Goal: Task Accomplishment & Management: Manage account settings

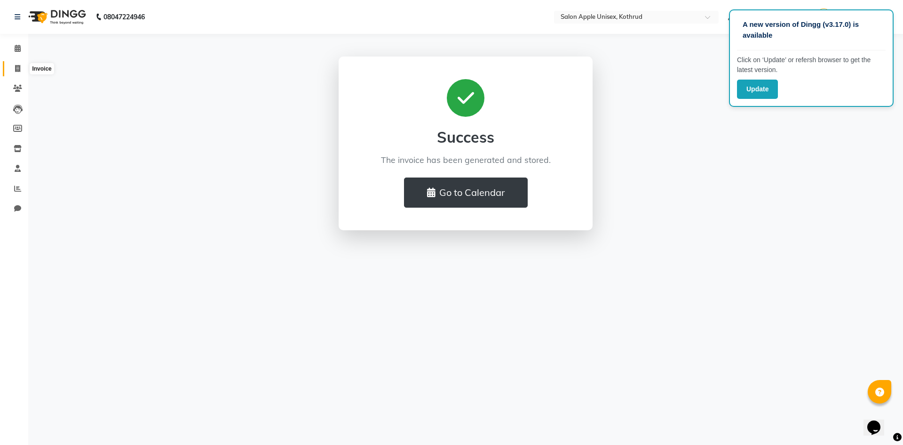
click at [16, 68] on icon at bounding box center [17, 68] width 5 height 7
select select "service"
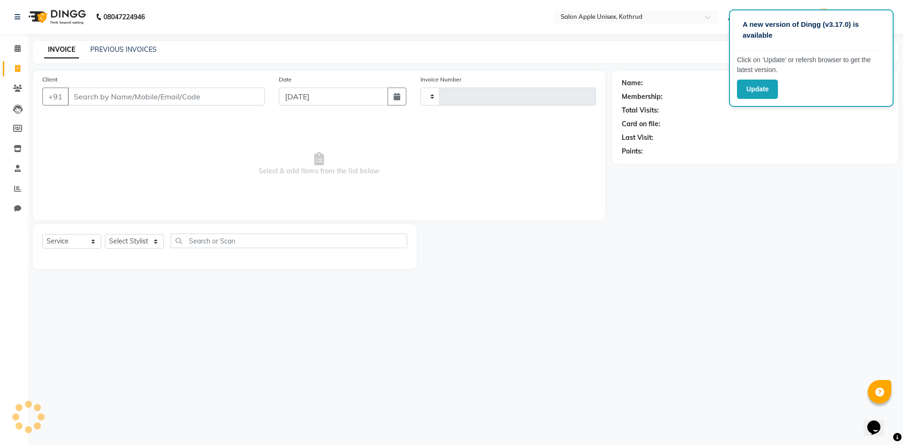
type input "0994"
select select "139"
click at [146, 238] on select "Select Stylist" at bounding box center [134, 241] width 59 height 15
select select "11064"
click at [105, 234] on select "Select Stylist Apurva Prashant rayrikar Onkar Thorat outlet manager Saniya Shai…" at bounding box center [142, 241] width 75 height 15
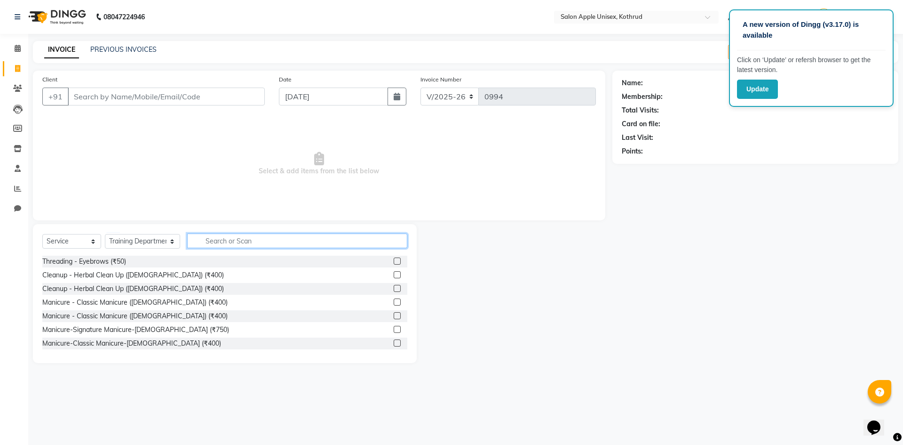
click at [223, 240] on input "text" at bounding box center [297, 240] width 220 height 15
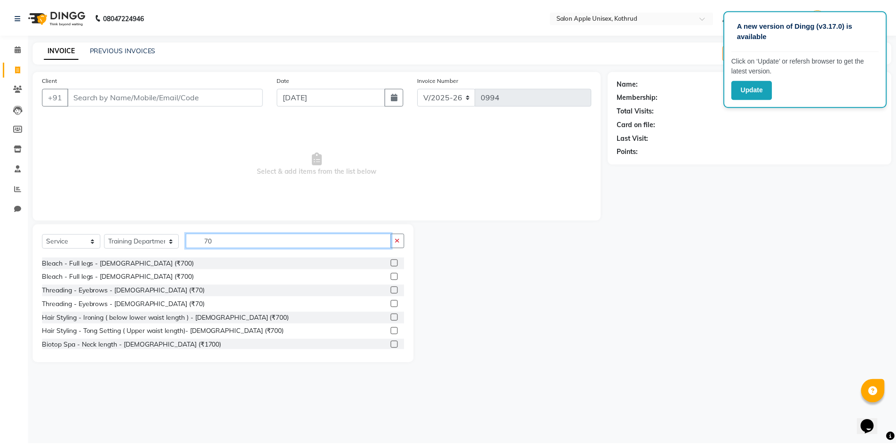
scroll to position [47, 0]
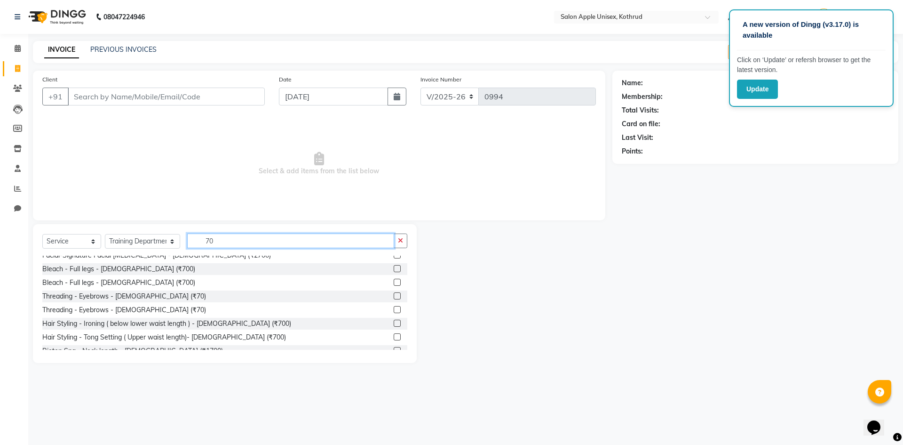
type input "70"
click at [394, 294] on label at bounding box center [397, 295] width 7 height 7
click at [394, 294] on input "checkbox" at bounding box center [397, 296] width 6 height 6
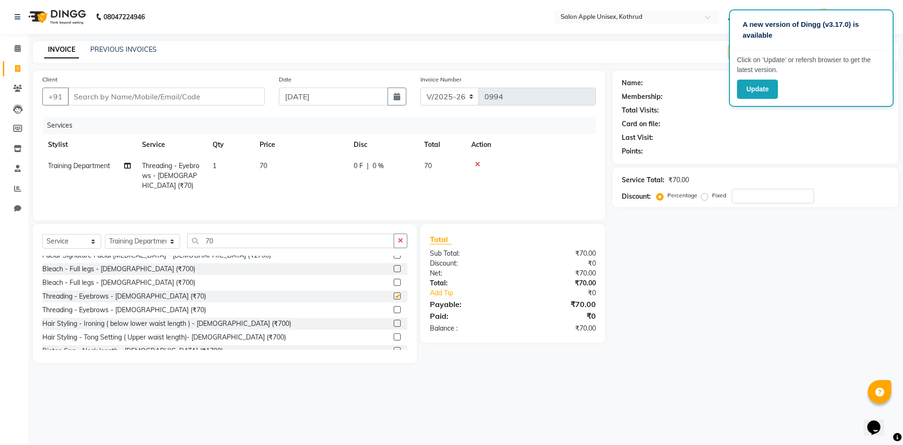
checkbox input "false"
click at [128, 96] on input "Client" at bounding box center [166, 97] width 197 height 18
type input "9"
type input "0"
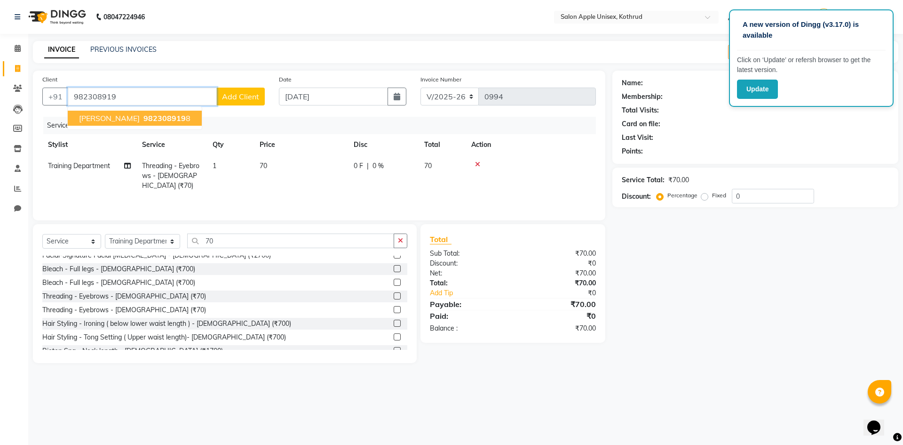
click at [124, 116] on span "Kranti bhandage" at bounding box center [109, 117] width 61 height 9
type input "9823089198"
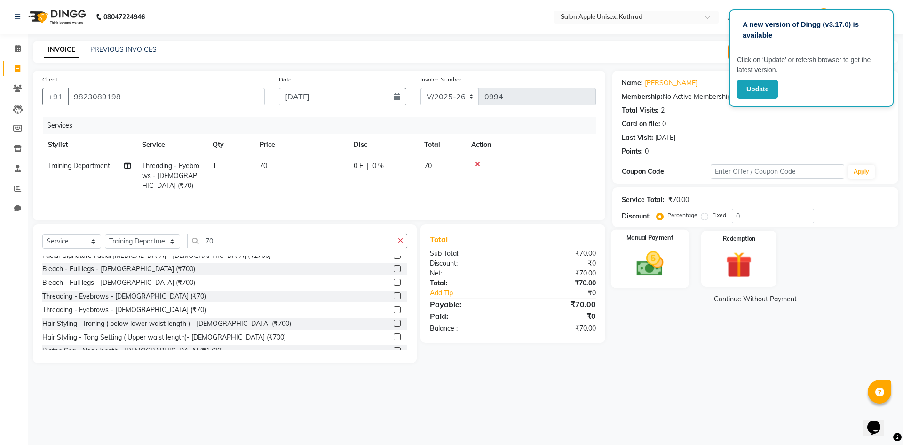
click at [636, 238] on label "Manual Payment" at bounding box center [650, 237] width 47 height 9
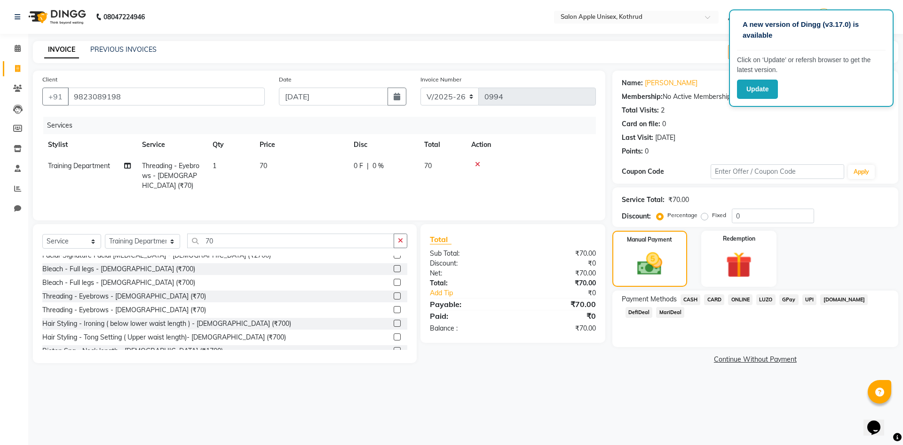
click at [743, 302] on span "ONLINE" at bounding box center [740, 299] width 24 height 11
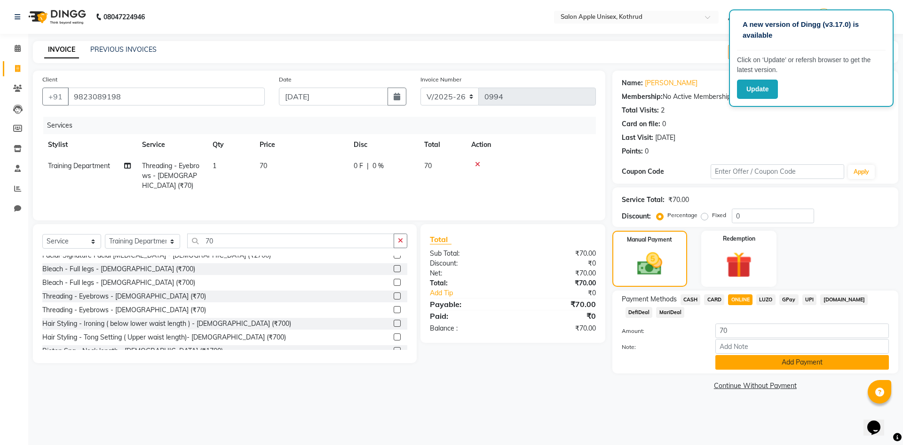
click at [760, 361] on button "Add Payment" at bounding box center [803, 362] width 174 height 15
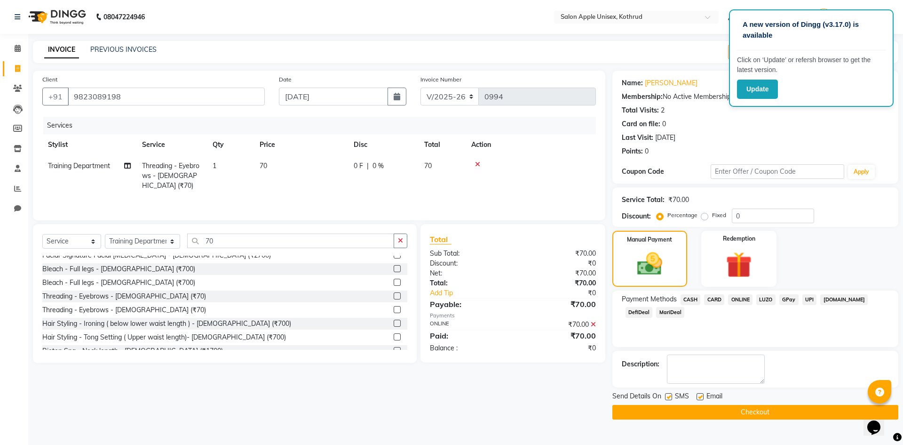
click at [775, 412] on button "Checkout" at bounding box center [756, 412] width 286 height 15
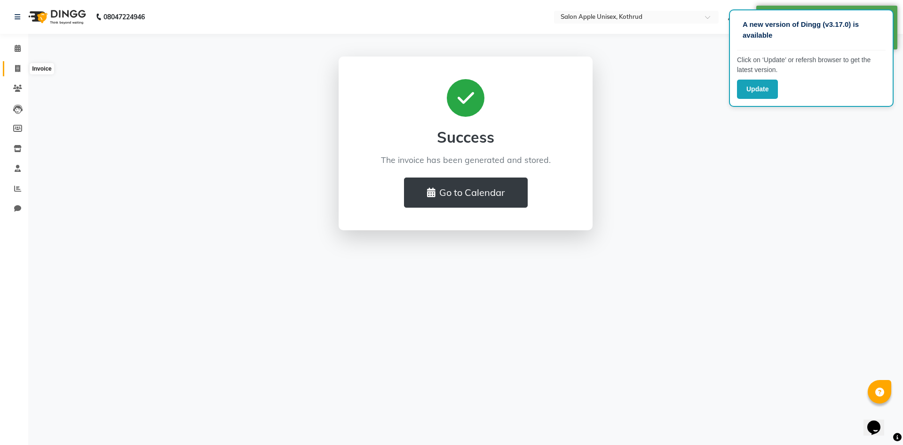
click at [11, 70] on span at bounding box center [17, 69] width 16 height 11
select select "service"
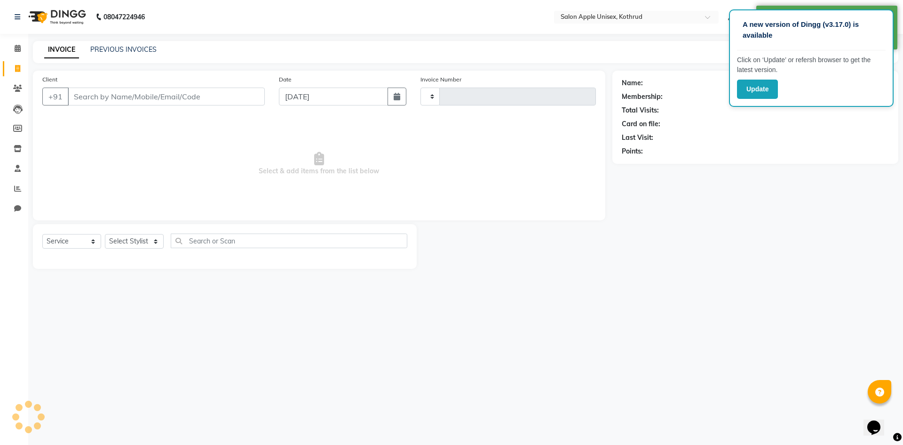
type input "0995"
select select "139"
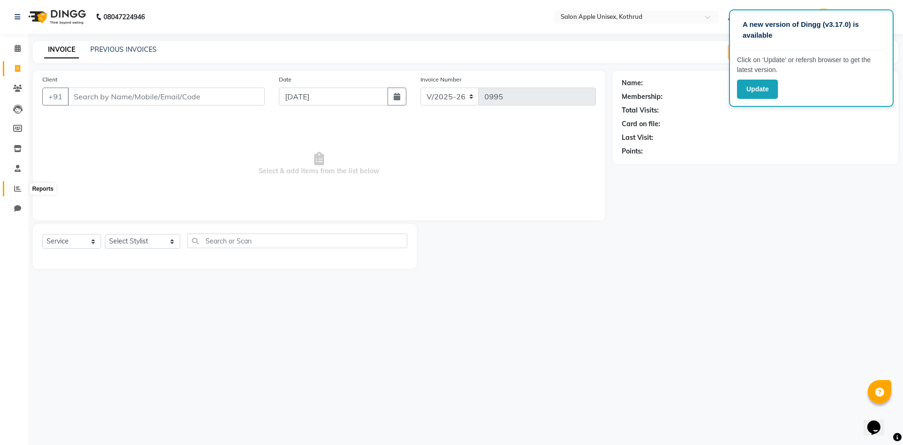
click at [16, 186] on icon at bounding box center [17, 188] width 7 height 7
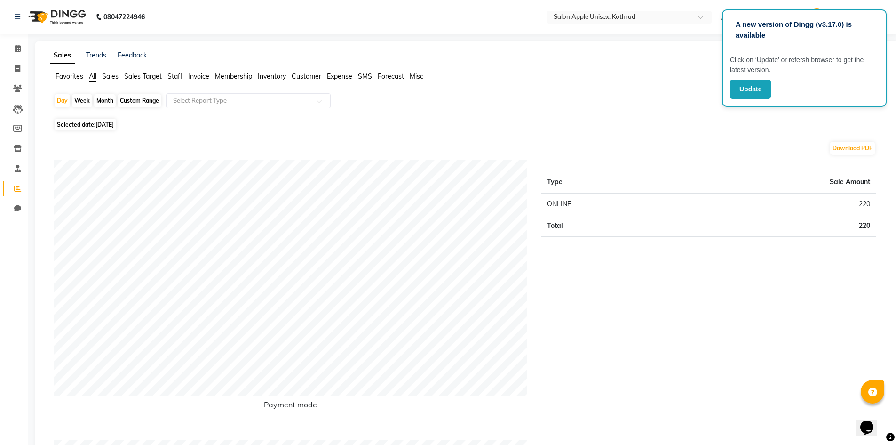
click at [102, 98] on div "Month" at bounding box center [105, 100] width 22 height 13
select select "9"
select select "2025"
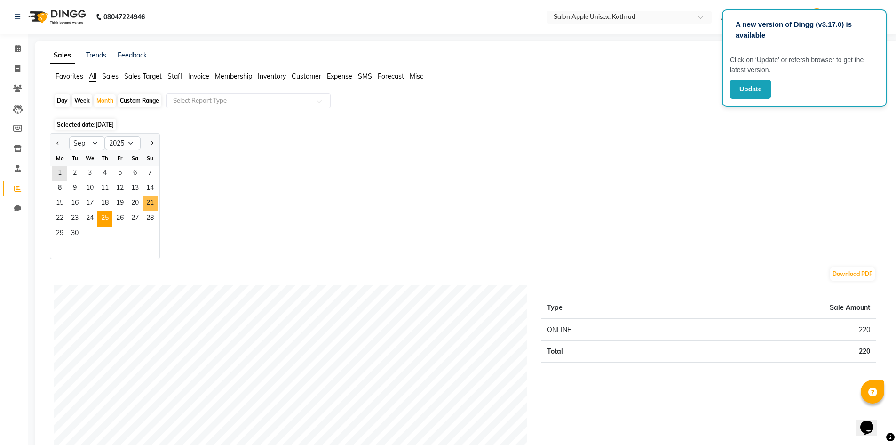
drag, startPoint x: 62, startPoint y: 176, endPoint x: 112, endPoint y: 216, distance: 63.6
click at [112, 216] on ngb-datepicker-month "Mo Tu We Th Fr Sa Su 1 2 3 4 5 6 7 8 9 10 11 12 13 14 15 16 17 18 19 20 21 22 2…" at bounding box center [104, 205] width 109 height 108
click at [77, 231] on span "30" at bounding box center [74, 233] width 15 height 15
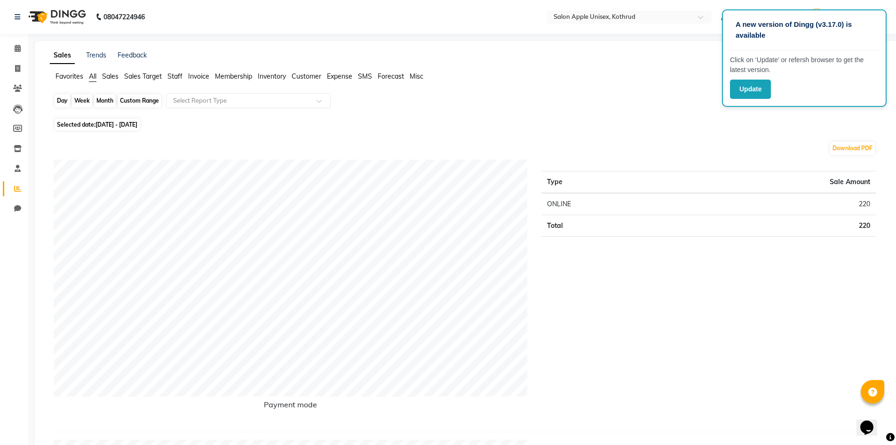
click at [97, 99] on div "Month" at bounding box center [105, 100] width 22 height 13
select select "9"
select select "2025"
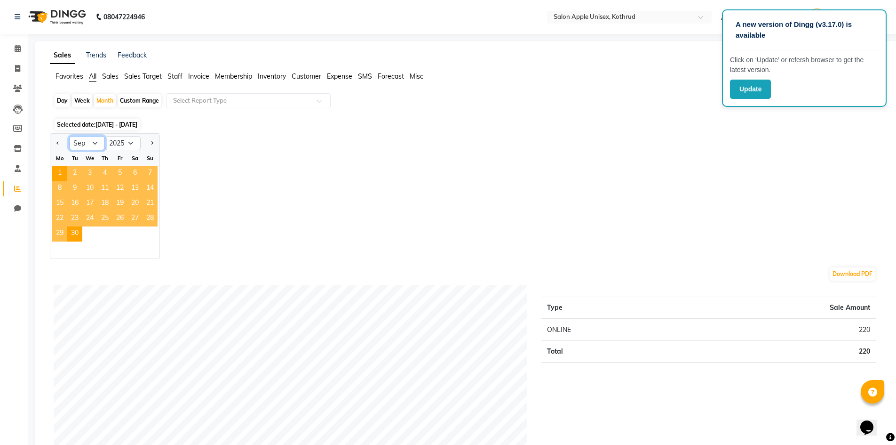
click at [95, 137] on select "Jan Feb Mar Apr May Jun Jul Aug Sep Oct Nov Dec" at bounding box center [87, 143] width 36 height 14
select select "8"
click at [69, 136] on select "Jan Feb Mar Apr May Jun Jul Aug Sep Oct Nov Dec" at bounding box center [87, 143] width 36 height 14
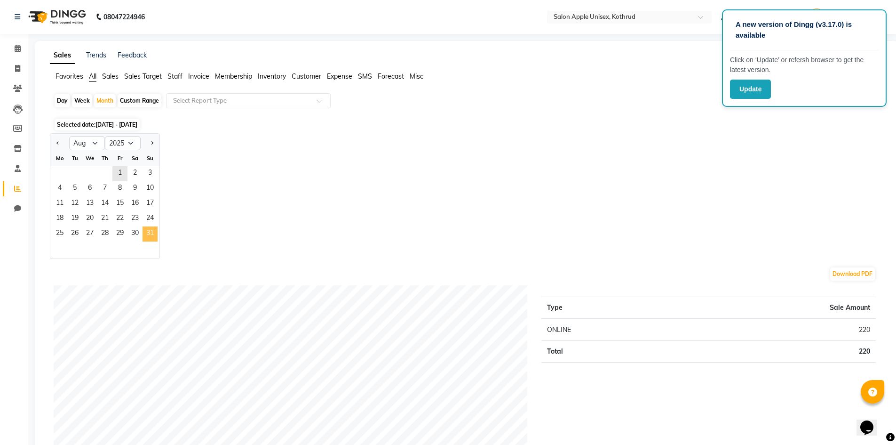
click at [148, 238] on span "31" at bounding box center [150, 233] width 15 height 15
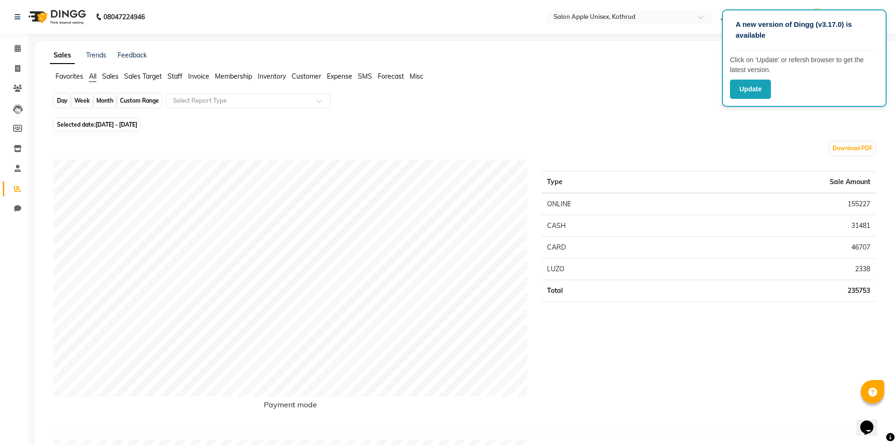
click at [105, 101] on div "Month" at bounding box center [105, 100] width 22 height 13
select select "8"
select select "2025"
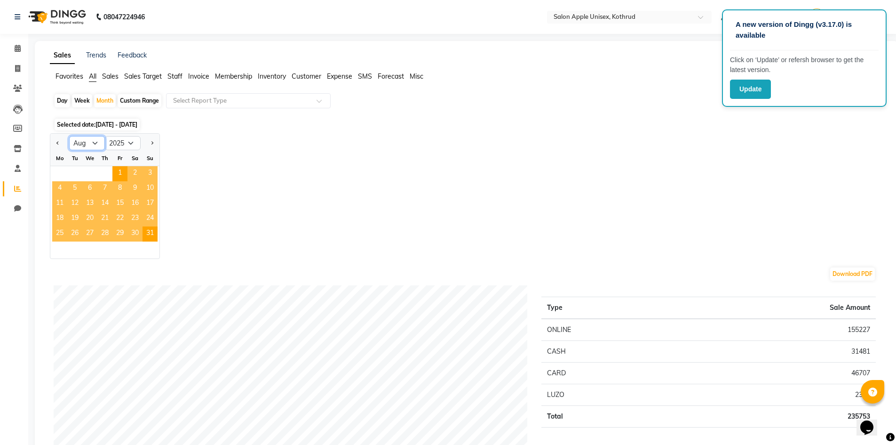
click at [92, 141] on select "Jan Feb Mar Apr May Jun Jul Aug Sep Oct Nov Dec" at bounding box center [87, 143] width 36 height 14
select select "9"
click at [69, 136] on select "Jan Feb Mar Apr May Jun Jul Aug Sep Oct Nov Dec" at bounding box center [87, 143] width 36 height 14
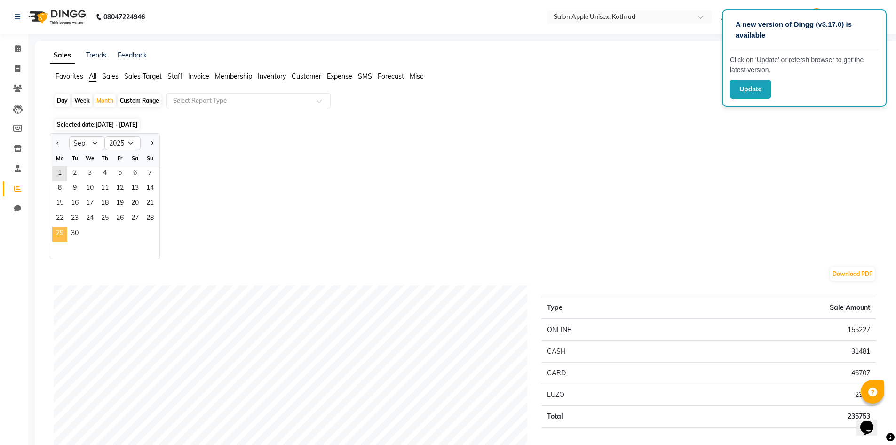
drag, startPoint x: 61, startPoint y: 168, endPoint x: 64, endPoint y: 232, distance: 64.0
click at [64, 232] on ngb-datepicker-month "Mo Tu We Th Fr Sa Su 1 2 3 4 5 6 7 8 9 10 11 12 13 14 15 16 17 18 19 20 21 22 2…" at bounding box center [104, 205] width 109 height 108
click at [75, 229] on span "30" at bounding box center [74, 233] width 15 height 15
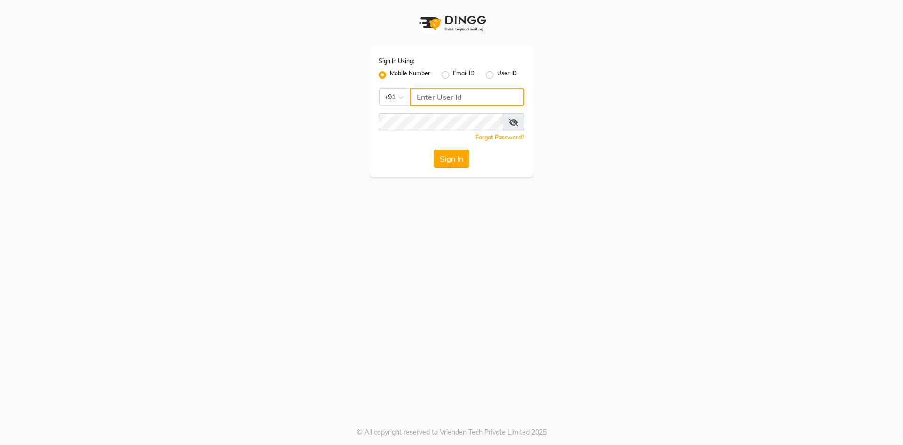
type input "9175267929"
drag, startPoint x: 445, startPoint y: 156, endPoint x: 451, endPoint y: 159, distance: 6.3
click at [451, 159] on button "Sign In" at bounding box center [452, 159] width 36 height 18
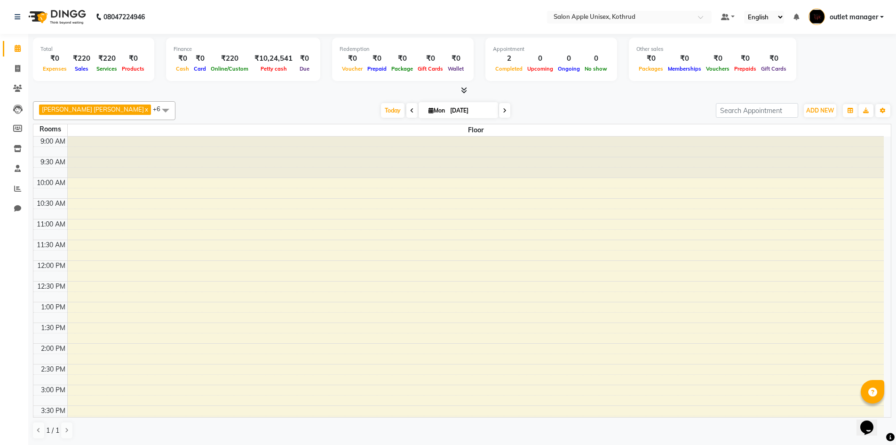
scroll to position [0, 0]
click at [15, 66] on icon at bounding box center [17, 67] width 5 height 7
select select "139"
select select "service"
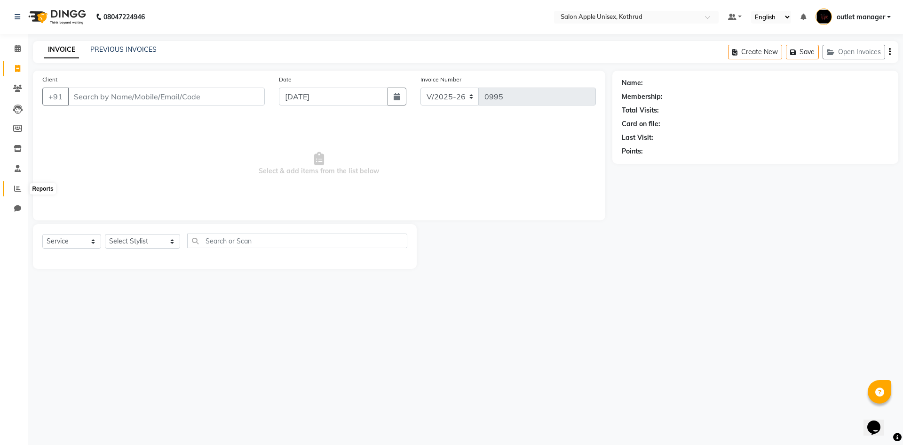
click at [17, 186] on icon at bounding box center [17, 188] width 7 height 7
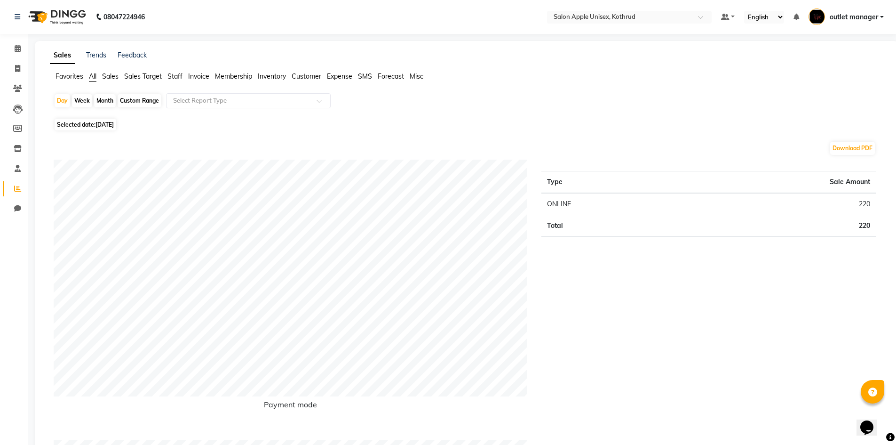
click at [80, 101] on div "Week" at bounding box center [82, 100] width 20 height 13
select select "9"
select select "2025"
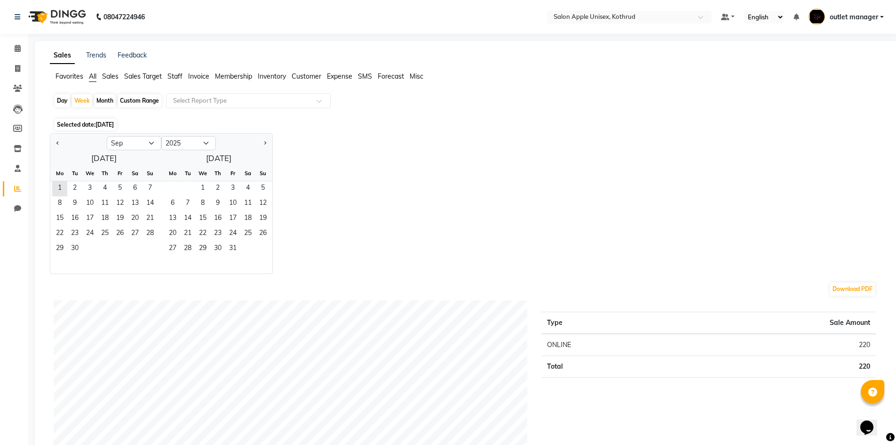
click at [54, 95] on div "Day Week Month Custom Range Select Report Type" at bounding box center [467, 104] width 826 height 23
click at [62, 98] on div "Day" at bounding box center [63, 100] width 16 height 13
select select "9"
select select "2025"
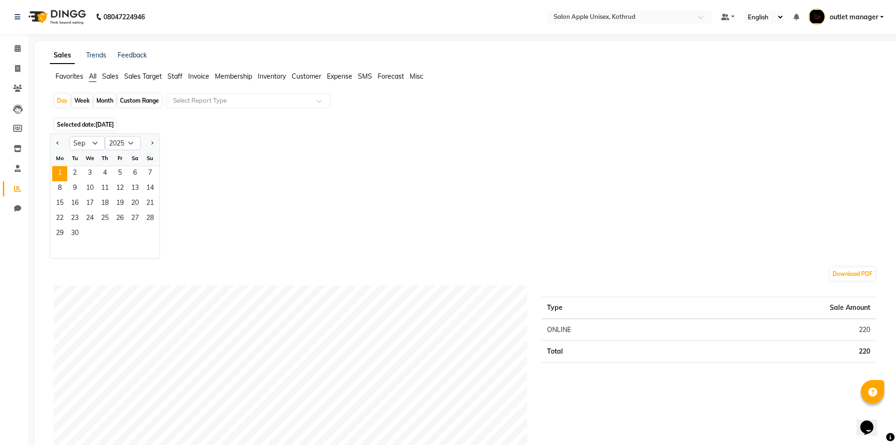
click at [92, 75] on span "All" at bounding box center [93, 76] width 8 height 8
click at [106, 76] on span "Sales" at bounding box center [110, 76] width 16 height 8
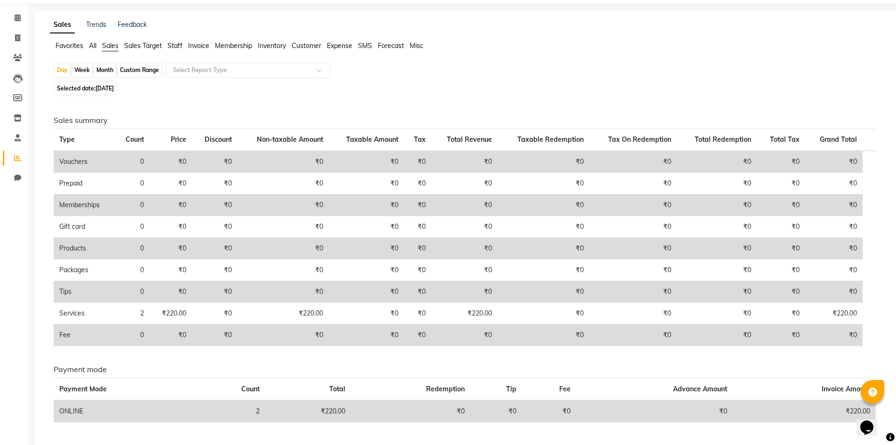
scroll to position [58, 0]
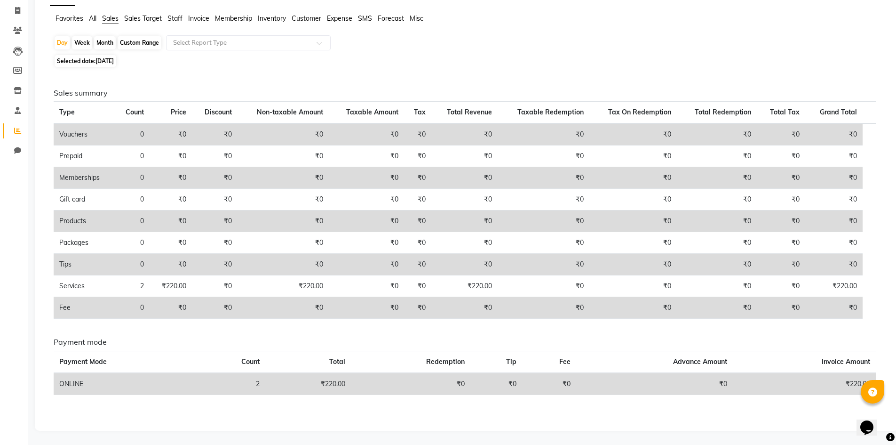
click at [106, 45] on div "Month" at bounding box center [105, 42] width 22 height 13
select select "9"
select select "2025"
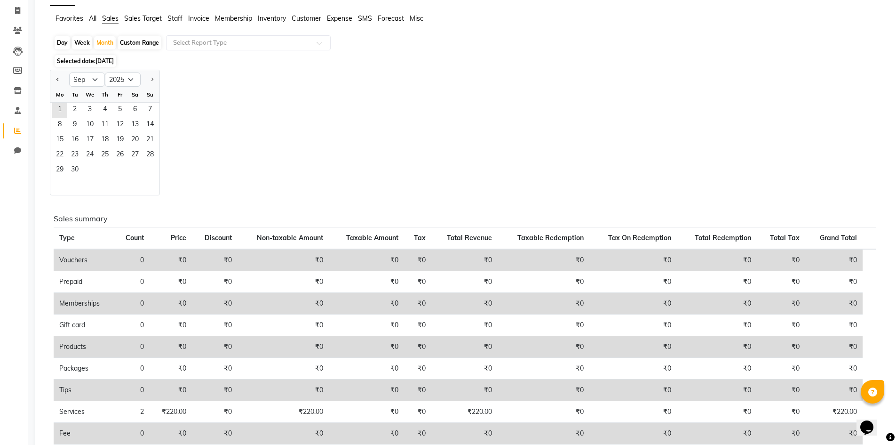
click at [131, 44] on div "Custom Range" at bounding box center [140, 42] width 44 height 13
select select "9"
select select "2025"
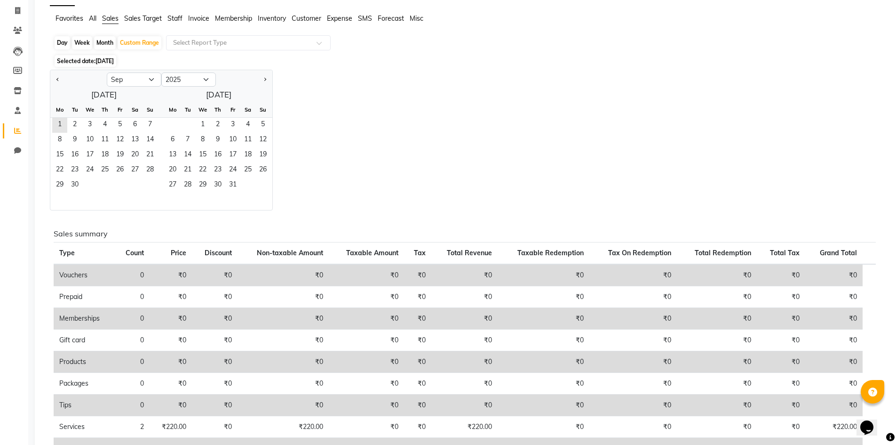
click at [106, 42] on div "Month" at bounding box center [105, 42] width 22 height 13
select select "9"
select select "2025"
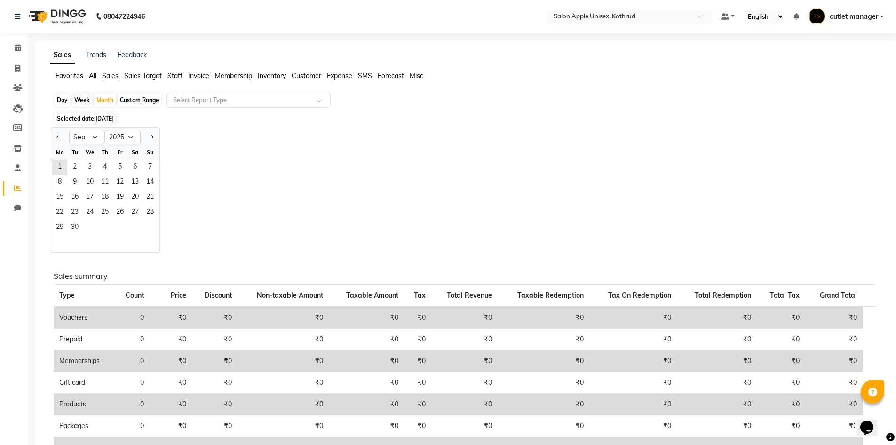
scroll to position [0, 0]
click at [152, 139] on button "Next month" at bounding box center [152, 137] width 8 height 15
click at [154, 139] on button "Next month" at bounding box center [152, 137] width 8 height 15
select select "11"
click at [47, 138] on app-reports "Favorites All Sales Sales Target Staff Invoice Membership Inventory Customer Ex…" at bounding box center [466, 338] width 845 height 533
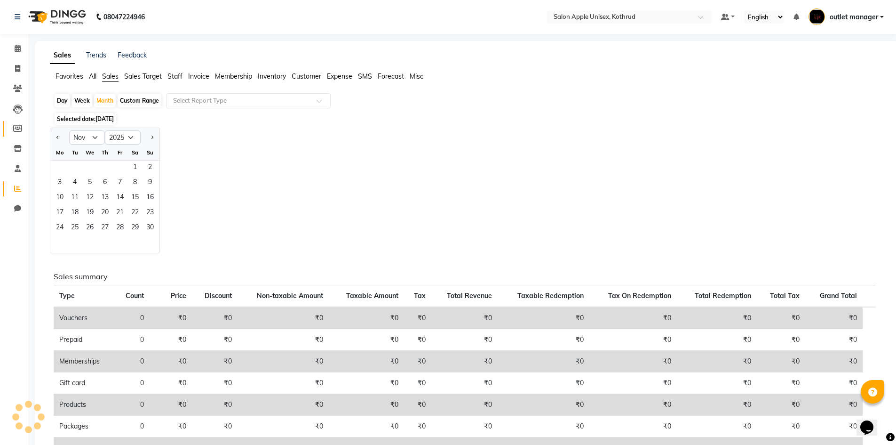
click at [16, 128] on icon at bounding box center [17, 128] width 9 height 7
select select
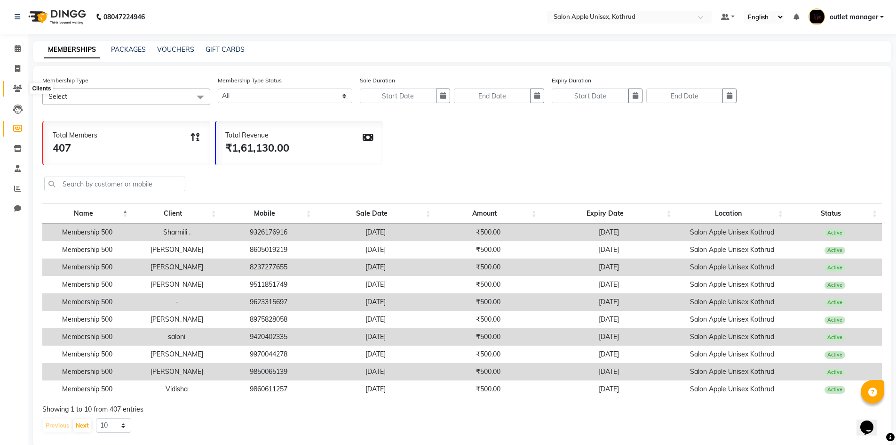
click at [17, 88] on icon at bounding box center [17, 88] width 9 height 7
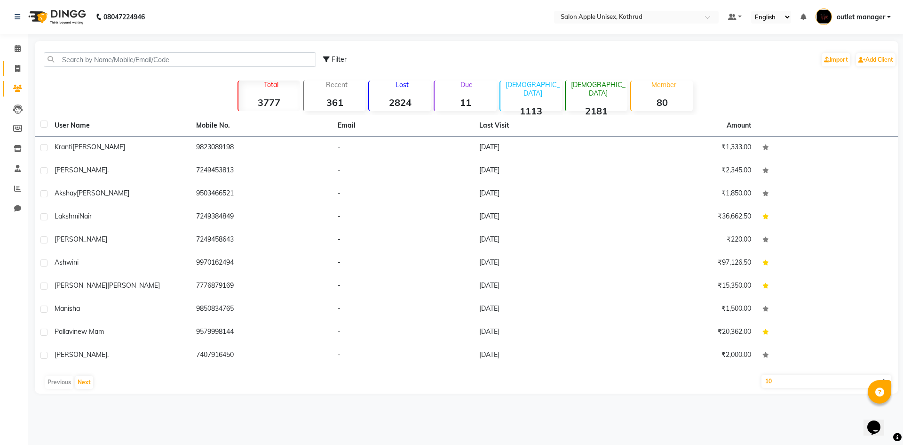
click at [15, 67] on span at bounding box center [17, 69] width 16 height 11
select select "service"
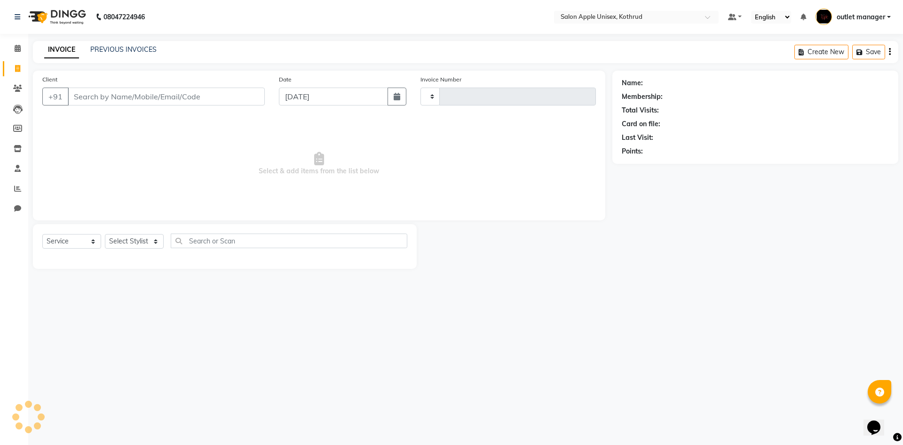
type input "0995"
select select "139"
click at [471, 94] on select "V/2025 V/2025-26" at bounding box center [450, 97] width 59 height 18
click at [515, 145] on span "Select & add items from the list below" at bounding box center [319, 164] width 554 height 94
click at [16, 84] on span at bounding box center [17, 88] width 16 height 11
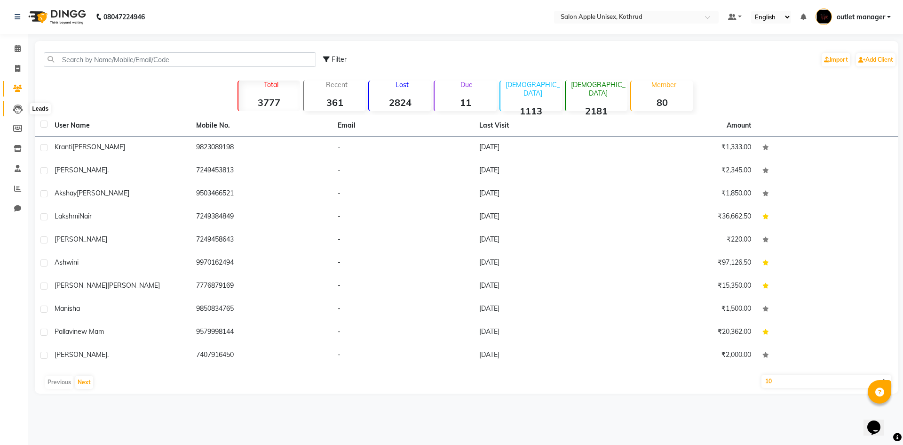
click at [15, 113] on icon at bounding box center [17, 108] width 9 height 9
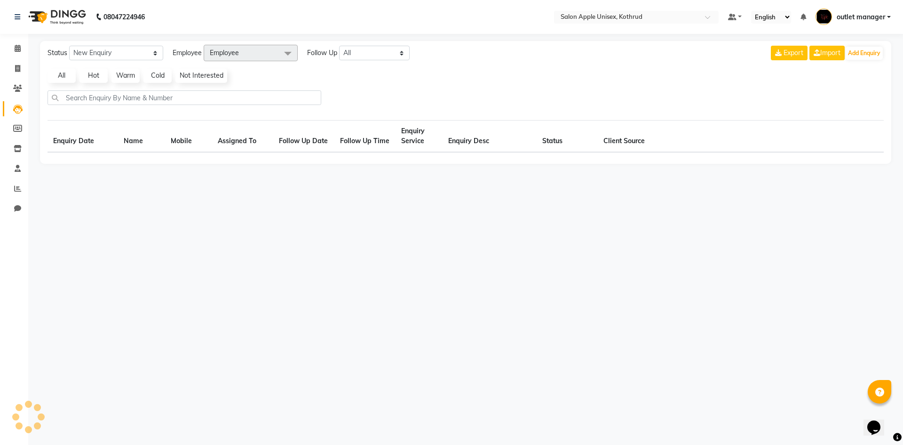
select select "10"
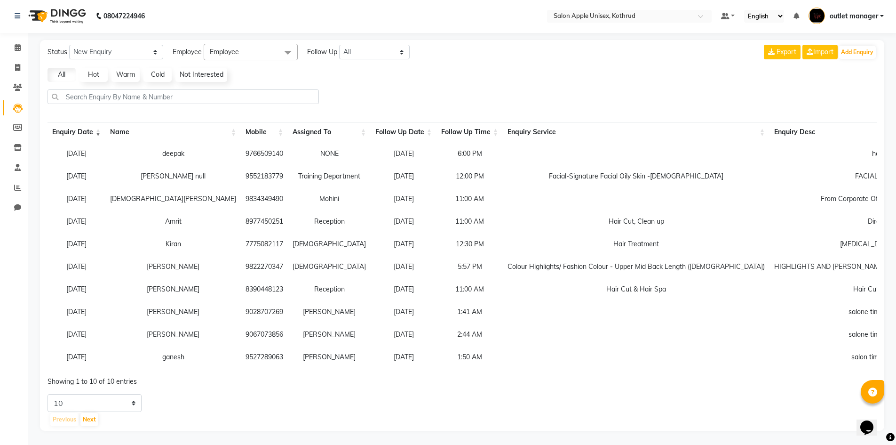
scroll to position [8, 0]
click at [16, 124] on icon at bounding box center [17, 127] width 9 height 7
select select
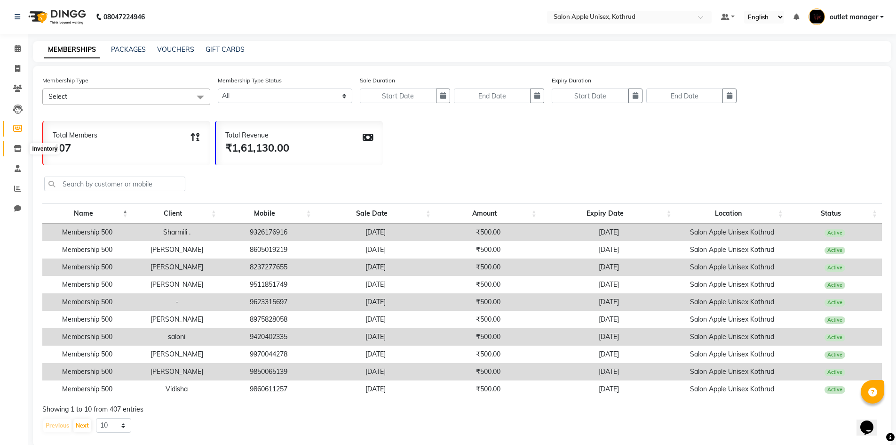
click at [15, 146] on icon at bounding box center [18, 148] width 8 height 7
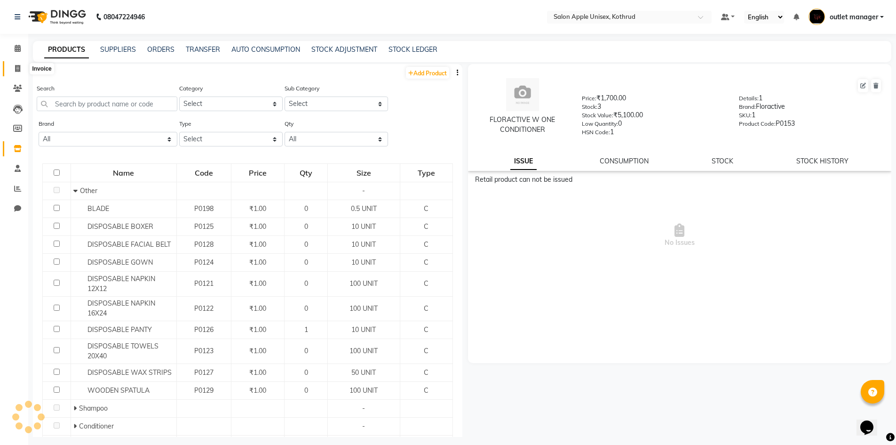
click at [14, 64] on span at bounding box center [17, 69] width 16 height 11
select select "139"
select select "service"
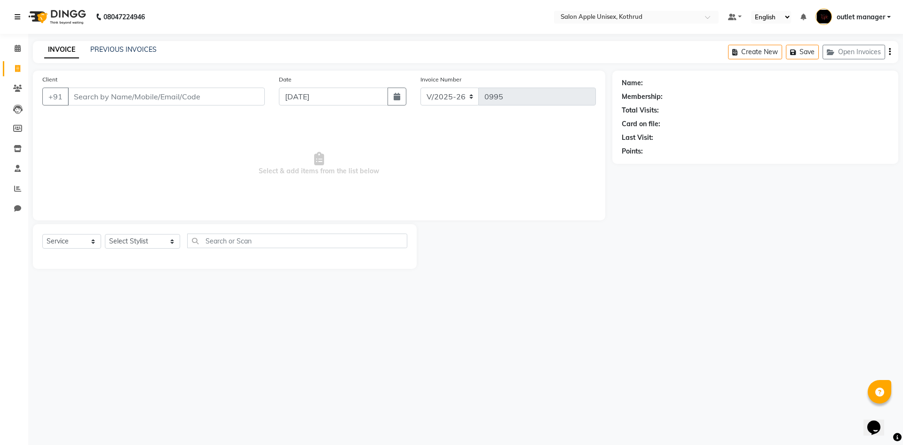
click at [16, 13] on link at bounding box center [19, 17] width 9 height 26
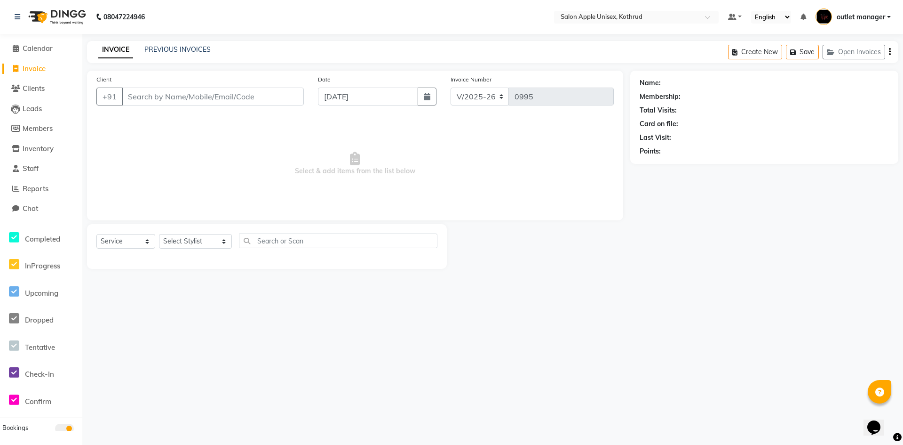
click at [256, 15] on nav "08047224946 Select Location × Salon Apple Unisex, Kothrud Default Panel My Pane…" at bounding box center [451, 17] width 903 height 34
drag, startPoint x: 407, startPoint y: 169, endPoint x: 280, endPoint y: 181, distance: 128.1
click at [274, 179] on span "Select & add items from the list below" at bounding box center [355, 164] width 518 height 94
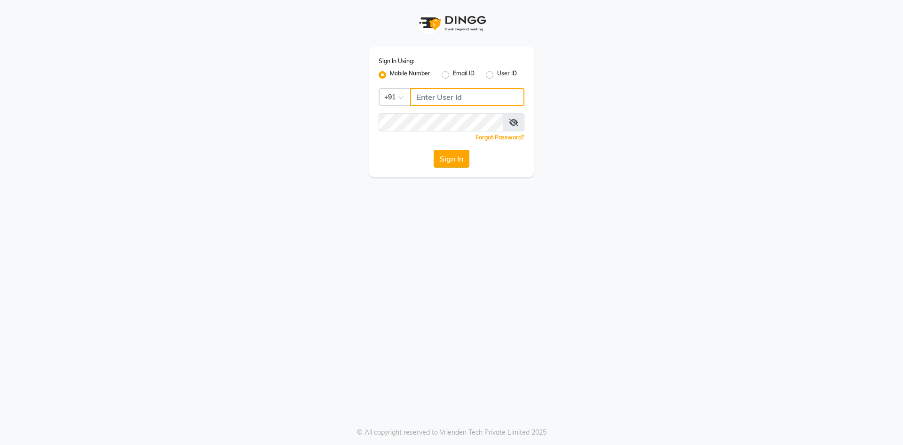
type input "9175267929"
click at [459, 152] on button "Sign In" at bounding box center [452, 159] width 36 height 18
